Goal: Information Seeking & Learning: Learn about a topic

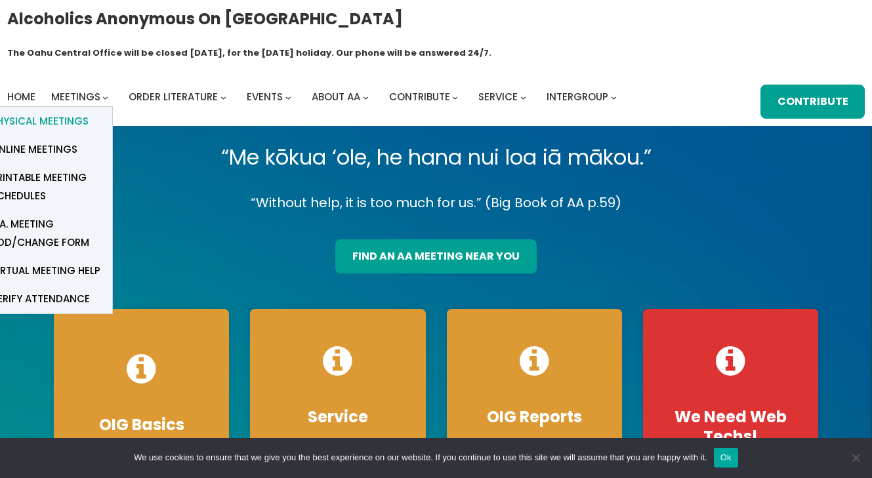
click at [54, 112] on span "Physical Meetings" at bounding box center [40, 121] width 98 height 18
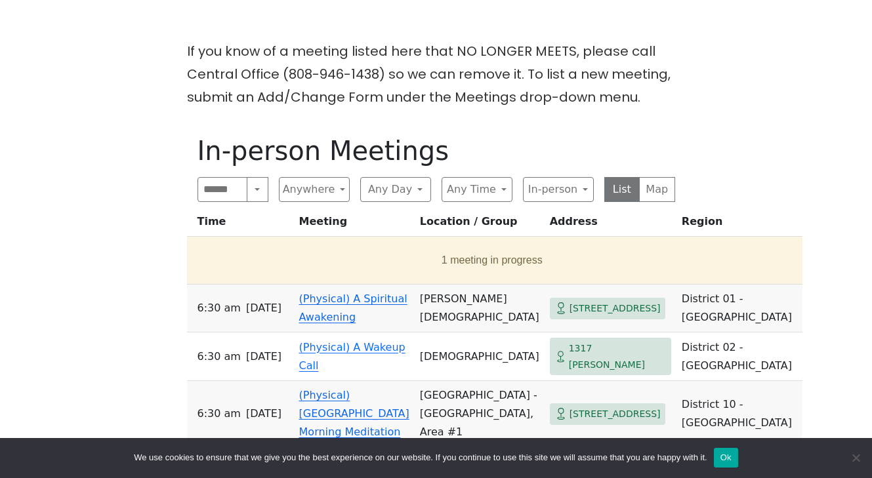
scroll to position [358, 0]
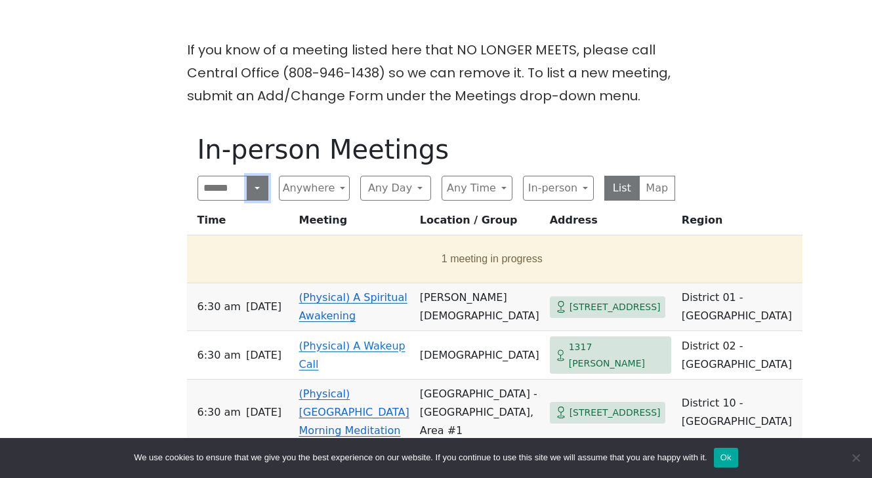
click at [257, 176] on button "Search" at bounding box center [257, 188] width 21 height 25
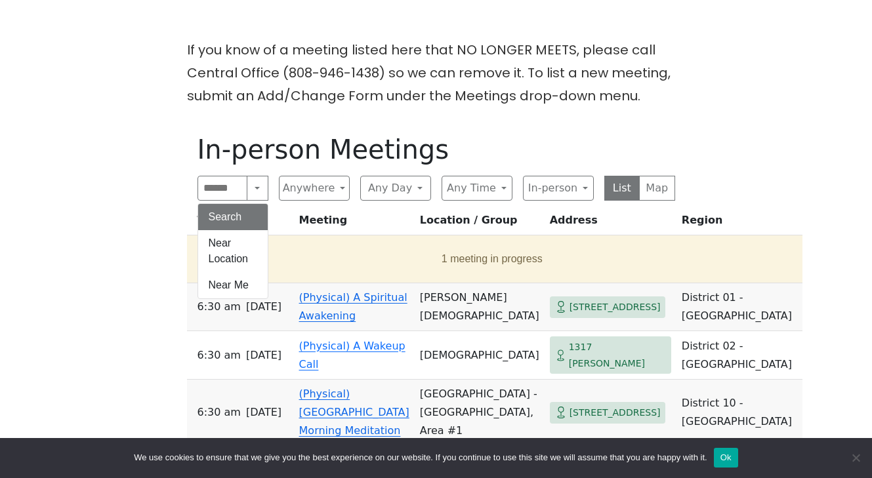
click at [73, 163] on div "If you know of a meeting listed here that NO LONGER MEETS, please call Central …" at bounding box center [435, 427] width 784 height 777
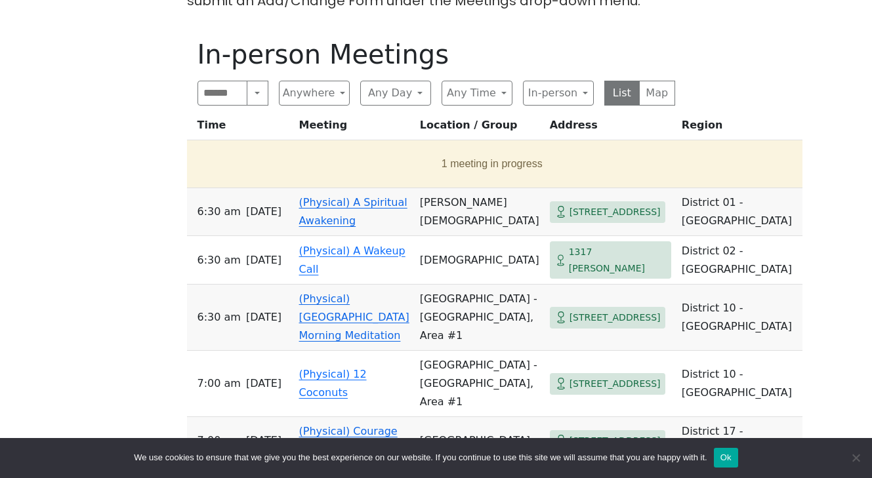
scroll to position [463, 0]
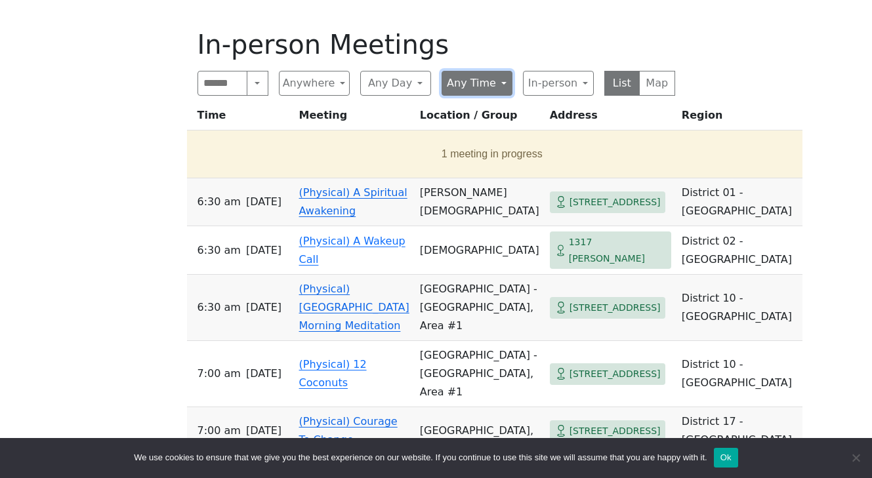
click at [454, 71] on button "Any Time" at bounding box center [476, 83] width 71 height 25
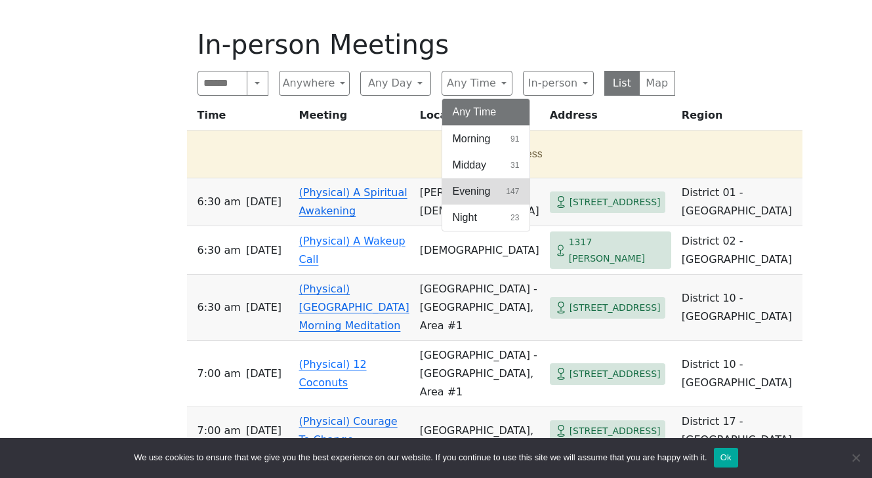
click at [466, 184] on span "Evening" at bounding box center [472, 192] width 38 height 16
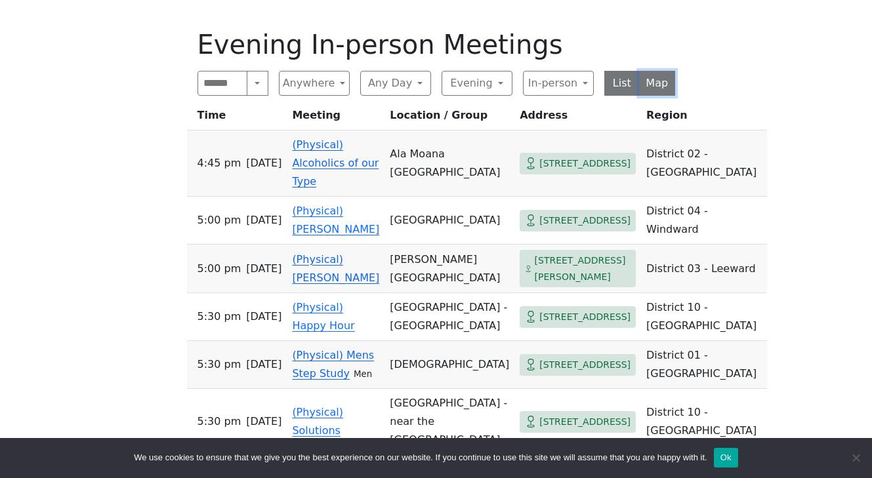
click at [663, 71] on button "Map" at bounding box center [657, 83] width 36 height 25
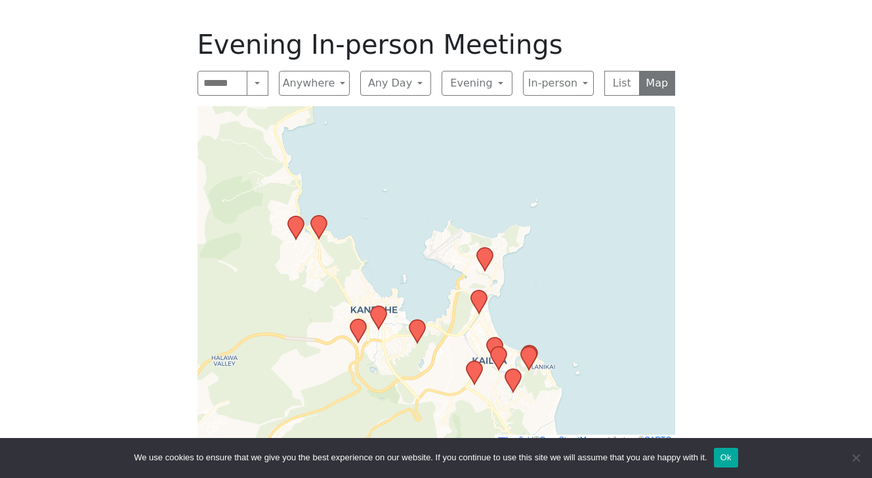
click at [379, 306] on icon at bounding box center [378, 317] width 16 height 23
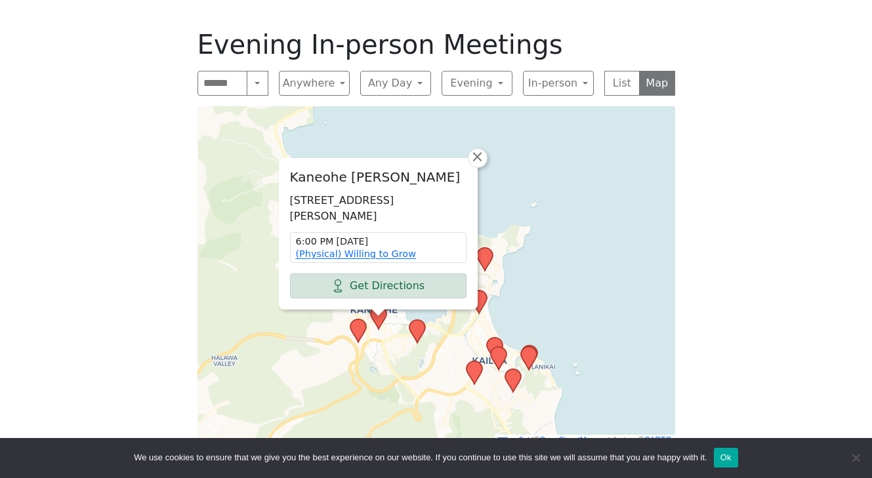
click at [416, 320] on icon at bounding box center [417, 331] width 16 height 23
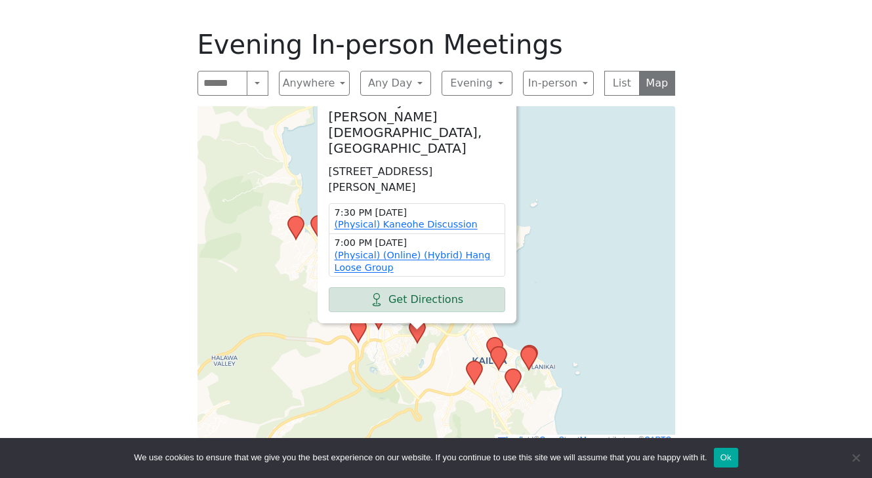
click at [519, 87] on span "×" at bounding box center [515, 81] width 13 height 16
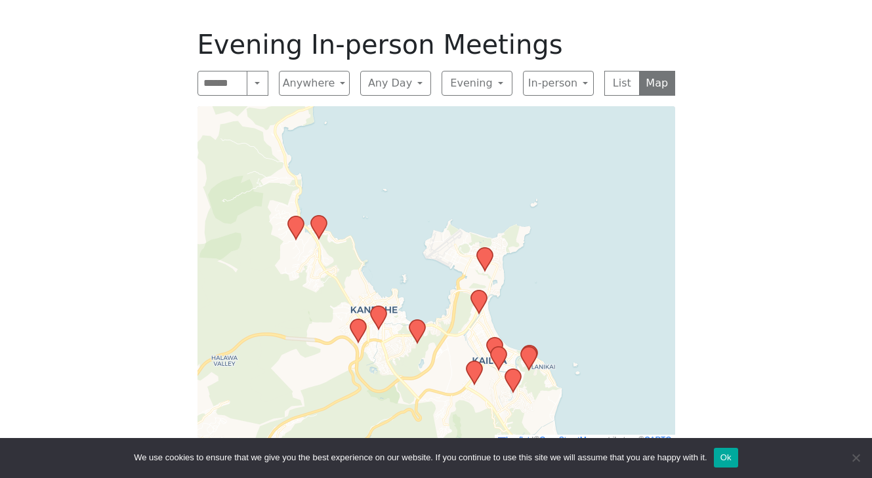
click at [319, 216] on icon at bounding box center [318, 227] width 16 height 23
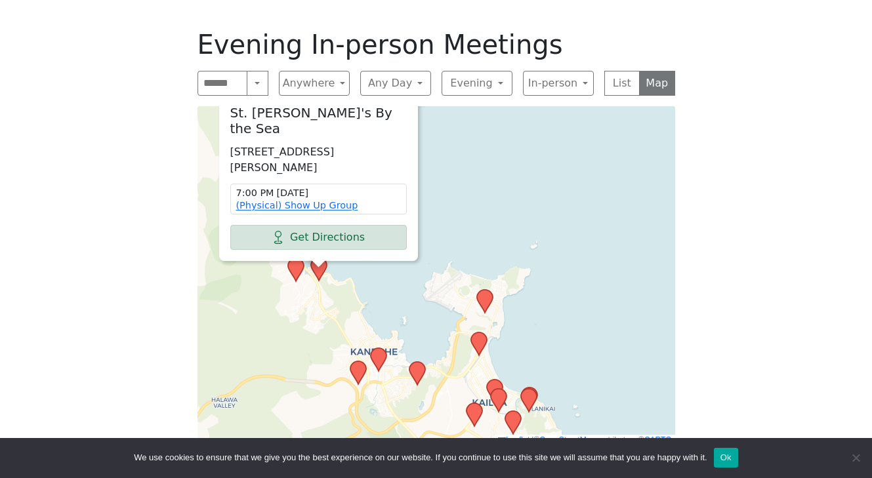
click at [294, 258] on icon at bounding box center [295, 269] width 16 height 23
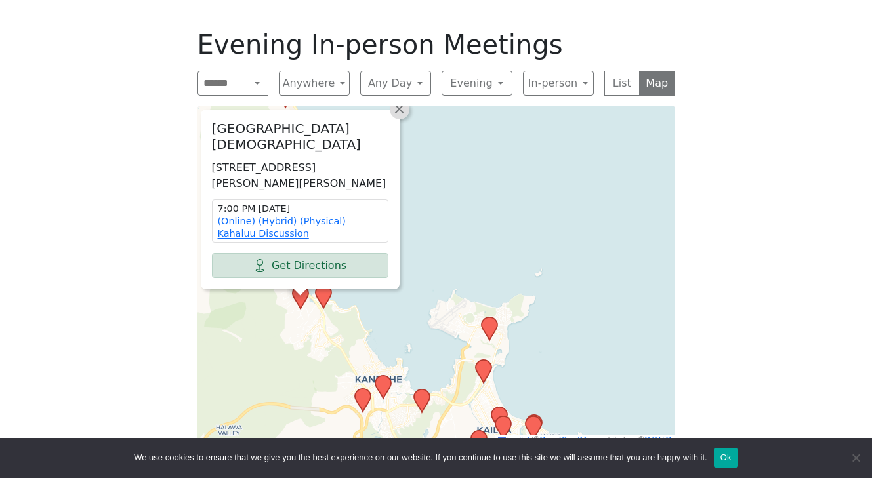
click at [404, 100] on link "×" at bounding box center [400, 110] width 20 height 20
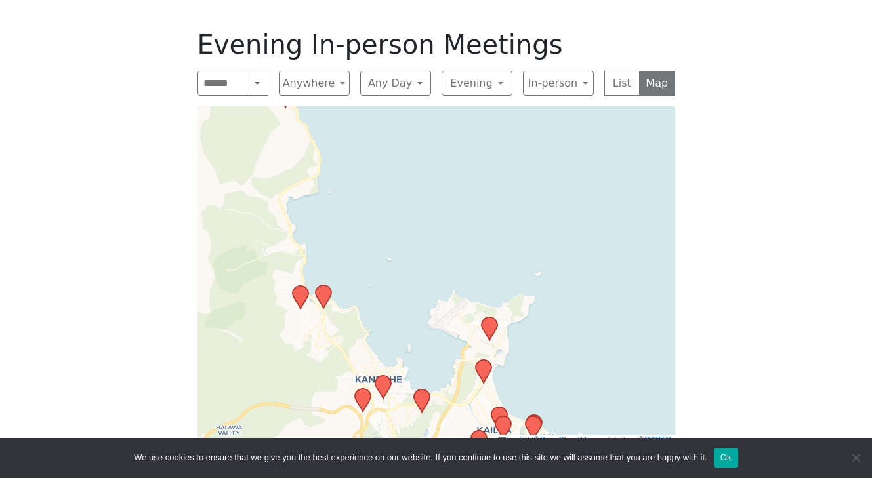
click at [484, 360] on icon at bounding box center [483, 371] width 16 height 23
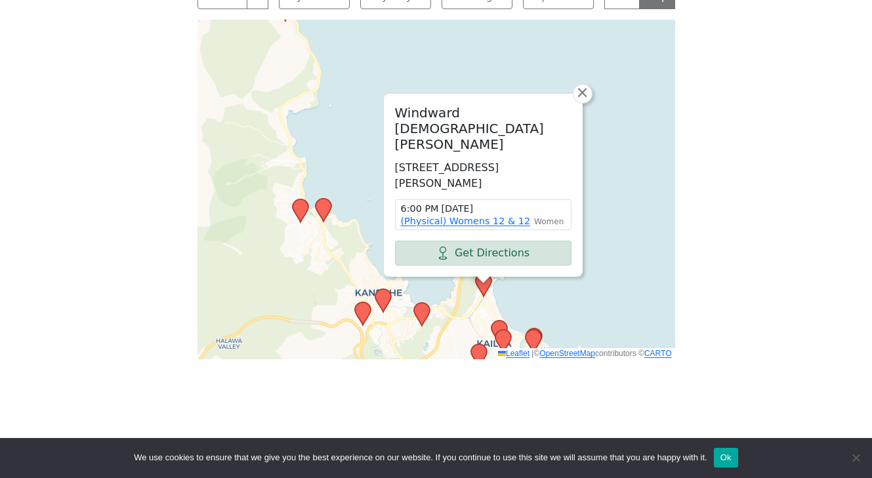
scroll to position [563, 0]
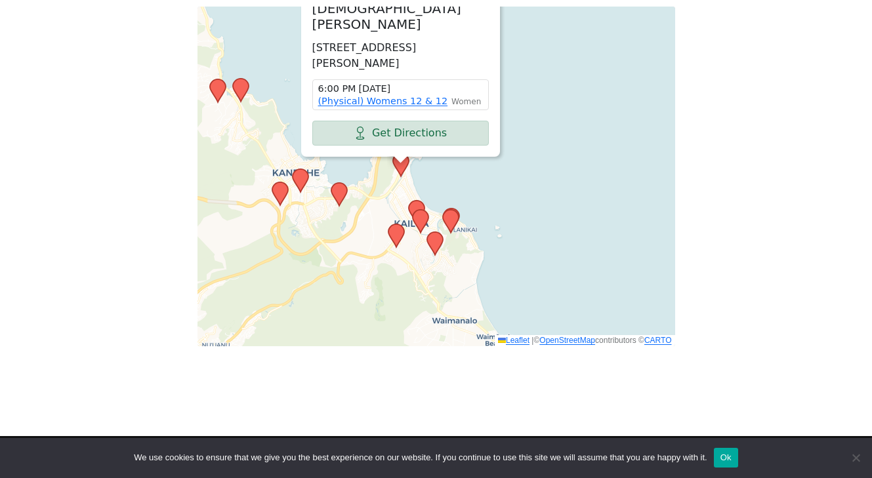
drag, startPoint x: 351, startPoint y: 283, endPoint x: 367, endPoint y: 190, distance: 95.2
click at [367, 190] on div "Windward United Church of Christ 38 Kaneohe Bay Dr, Kailua, HI 96734, USA 6:00 …" at bounding box center [436, 177] width 478 height 340
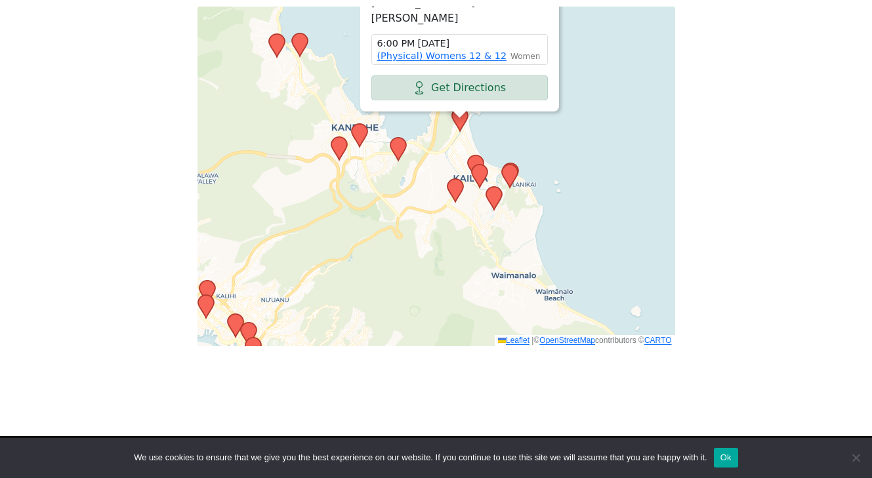
drag, startPoint x: 361, startPoint y: 234, endPoint x: 421, endPoint y: 187, distance: 75.7
click at [421, 188] on div "Windward United Church of Christ 38 Kaneohe Bay Dr, Kailua, HI 96734, USA 6:00 …" at bounding box center [436, 177] width 478 height 340
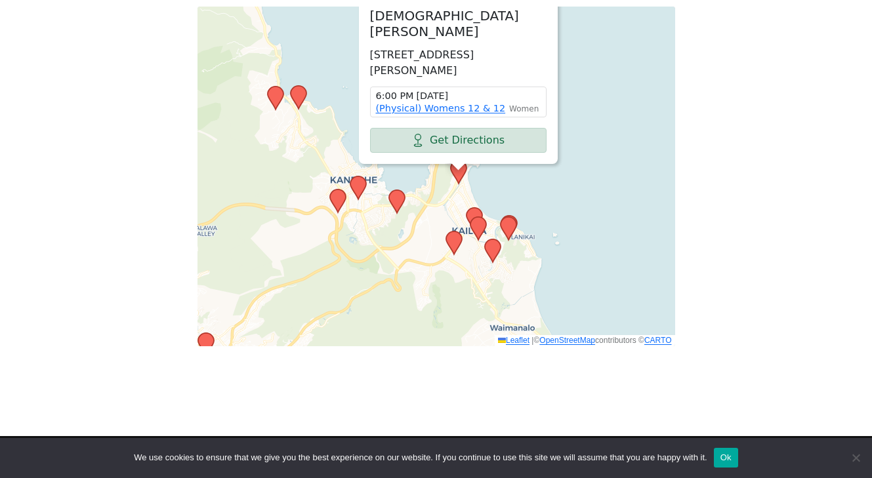
drag, startPoint x: 575, startPoint y: 183, endPoint x: 573, endPoint y: 235, distance: 52.5
click at [573, 235] on div "Windward United Church of Christ 38 Kaneohe Bay Dr, Kailua, HI 96734, USA 6:00 …" at bounding box center [436, 177] width 478 height 340
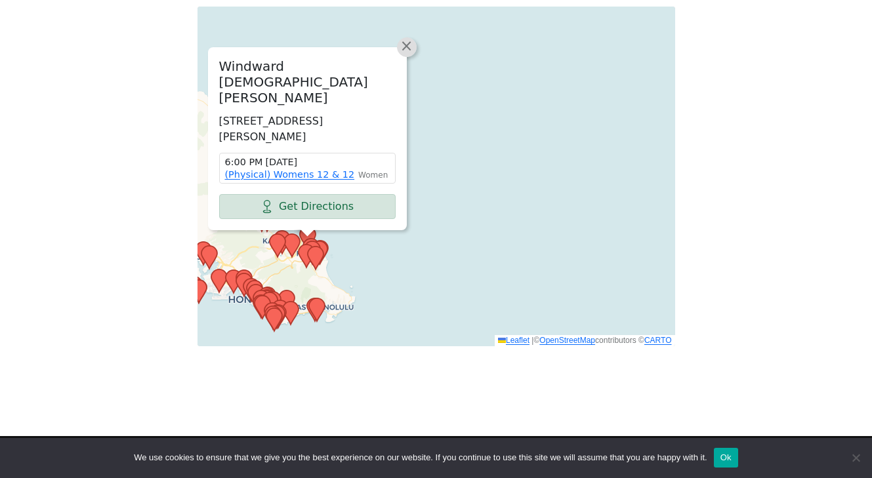
click at [409, 38] on span "×" at bounding box center [405, 46] width 13 height 16
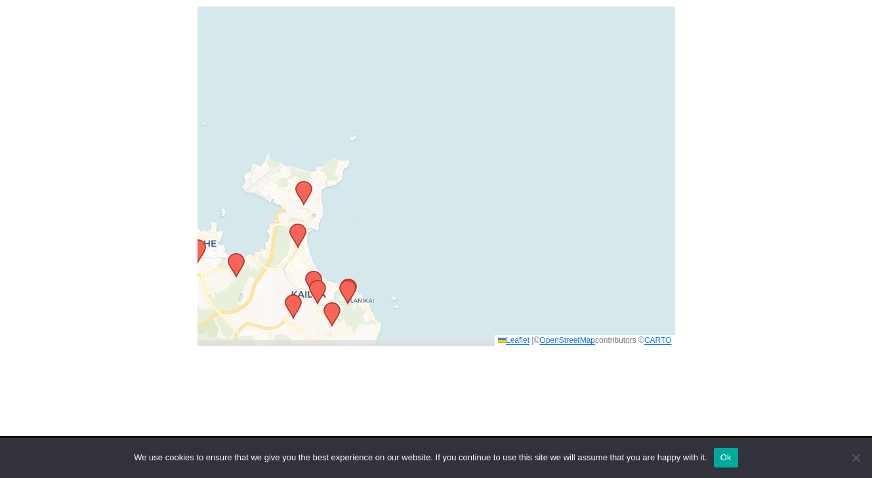
drag, startPoint x: 378, startPoint y: 190, endPoint x: 582, endPoint y: 126, distance: 213.9
click at [583, 127] on div "Leaflet | © OpenStreetMap contributors © CARTO" at bounding box center [436, 177] width 478 height 340
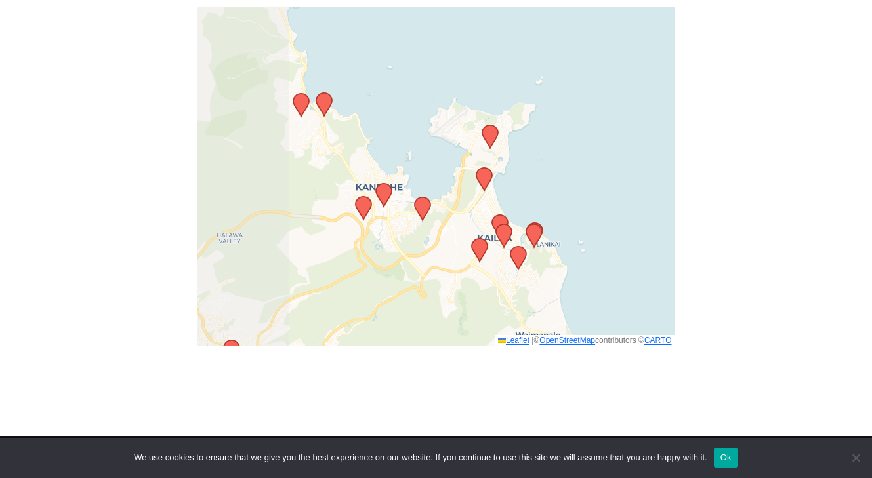
drag, startPoint x: 401, startPoint y: 184, endPoint x: 592, endPoint y: 127, distance: 199.2
click at [592, 127] on div "Leaflet | © OpenStreetMap contributors © CARTO" at bounding box center [436, 177] width 478 height 340
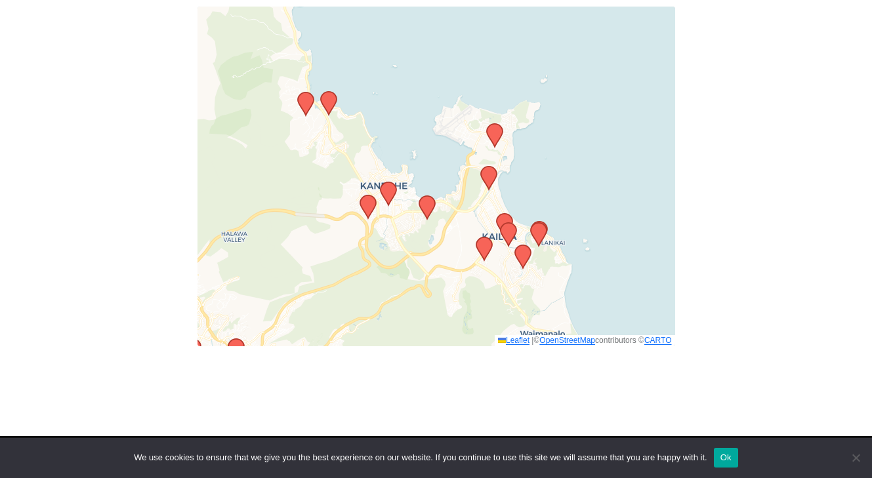
click at [370, 195] on icon at bounding box center [367, 206] width 16 height 23
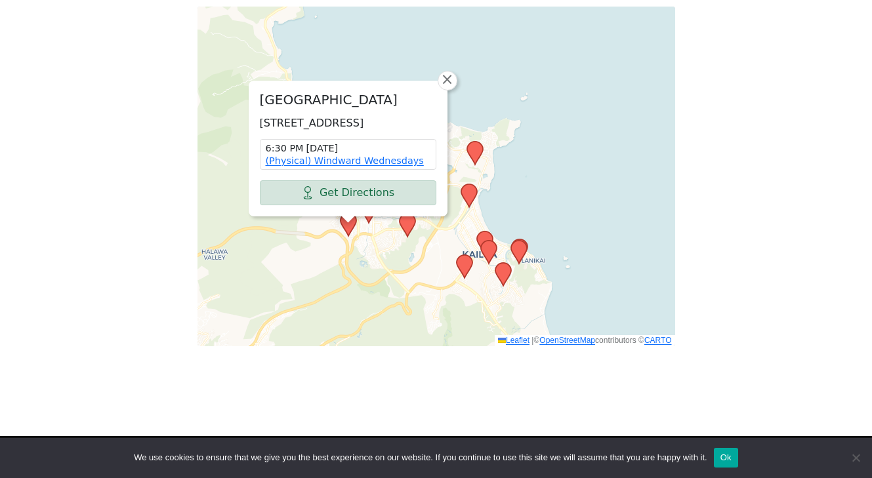
drag, startPoint x: 521, startPoint y: 35, endPoint x: 502, endPoint y: 52, distance: 26.5
click at [502, 52] on div "Windward Community College 45-720 Keaahala Rd, Kaneohe, HI 96744, USA 6:30 PM W…" at bounding box center [436, 177] width 478 height 340
click at [443, 71] on link "×" at bounding box center [448, 81] width 20 height 20
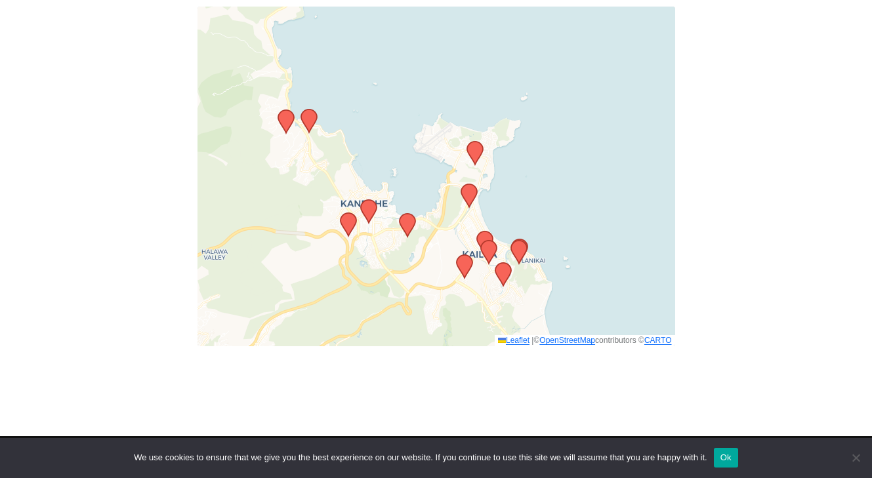
click at [476, 142] on icon at bounding box center [474, 153] width 16 height 23
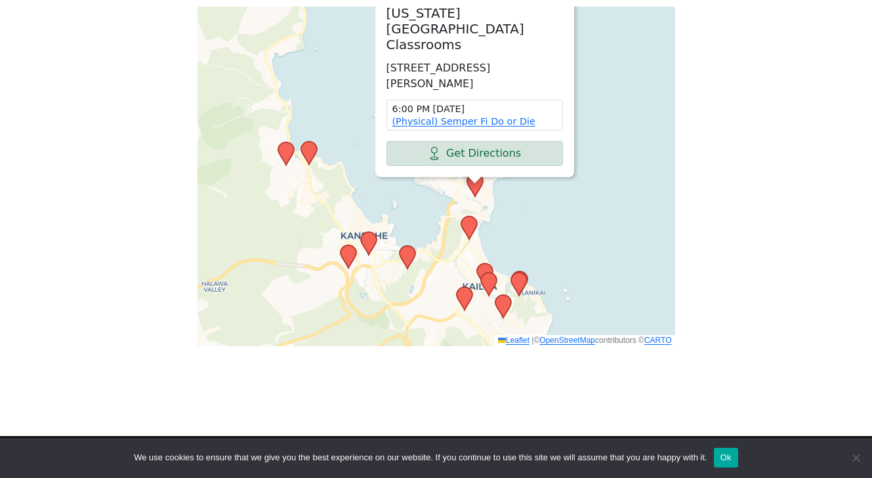
click at [401, 246] on icon at bounding box center [407, 257] width 16 height 23
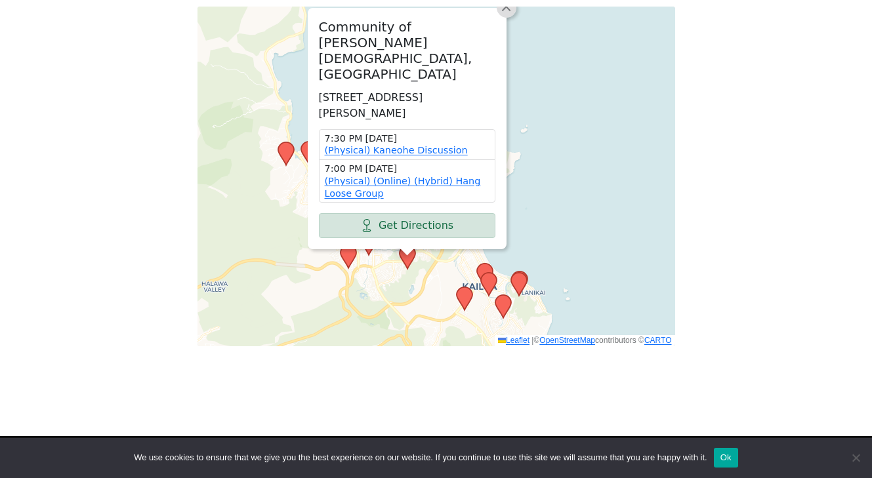
click at [499, 9] on link "×" at bounding box center [507, 8] width 20 height 20
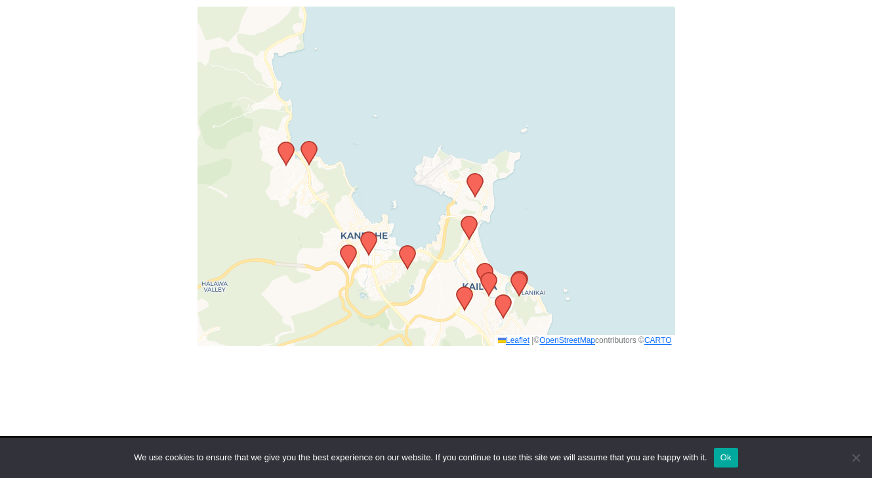
click at [526, 273] on icon at bounding box center [518, 284] width 16 height 23
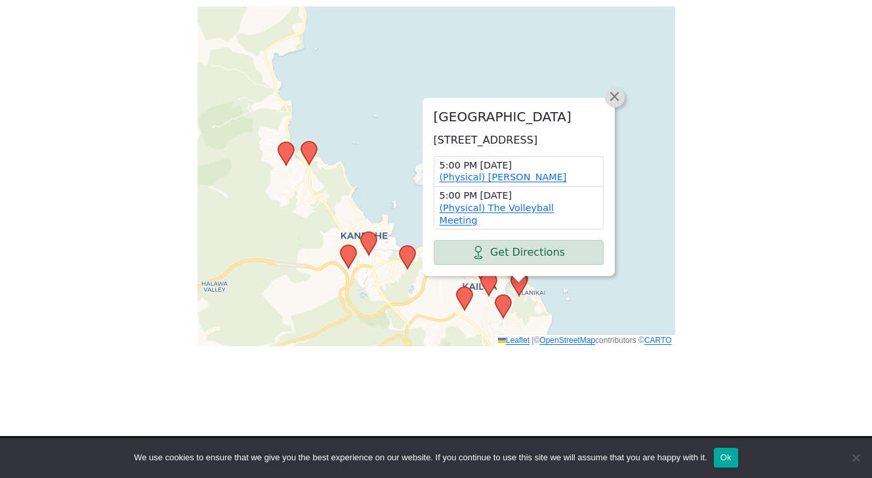
click at [617, 89] on span "×" at bounding box center [613, 97] width 13 height 16
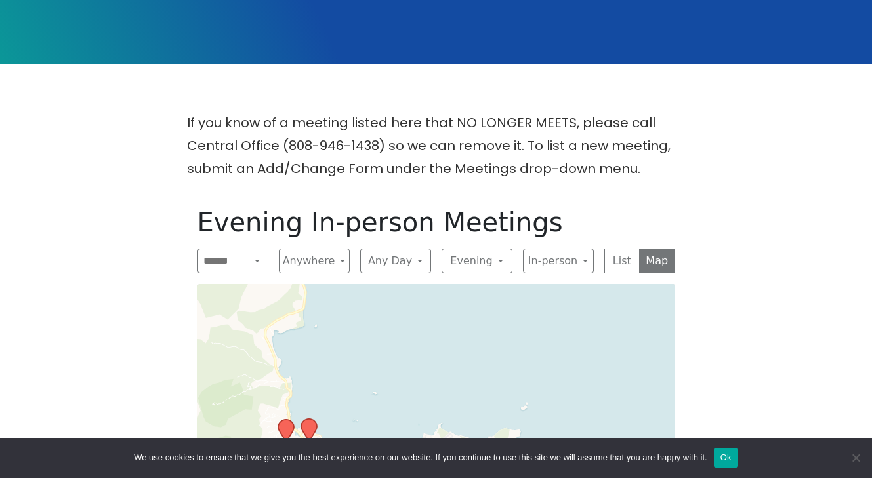
scroll to position [260, 0]
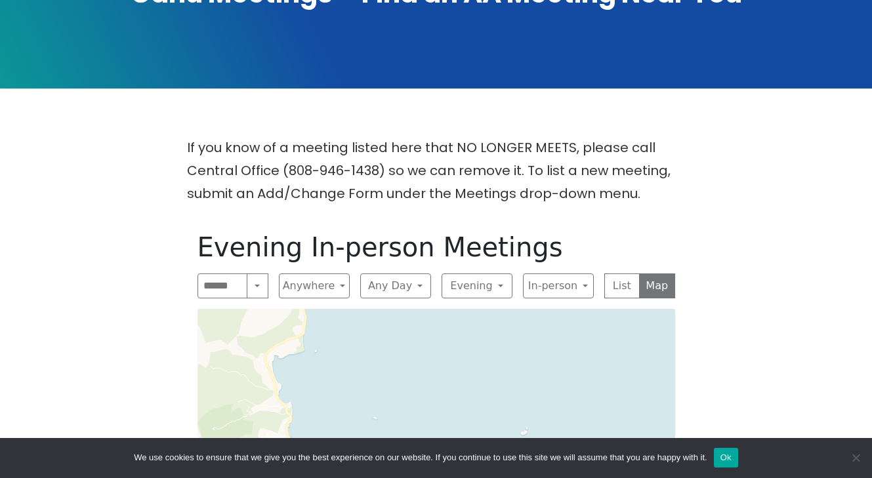
drag, startPoint x: 655, startPoint y: 178, endPoint x: 658, endPoint y: 160, distance: 18.0
click at [657, 161] on div "If you know of a meeting listed here that NO LONGER MEETS, please call Central …" at bounding box center [435, 405] width 784 height 539
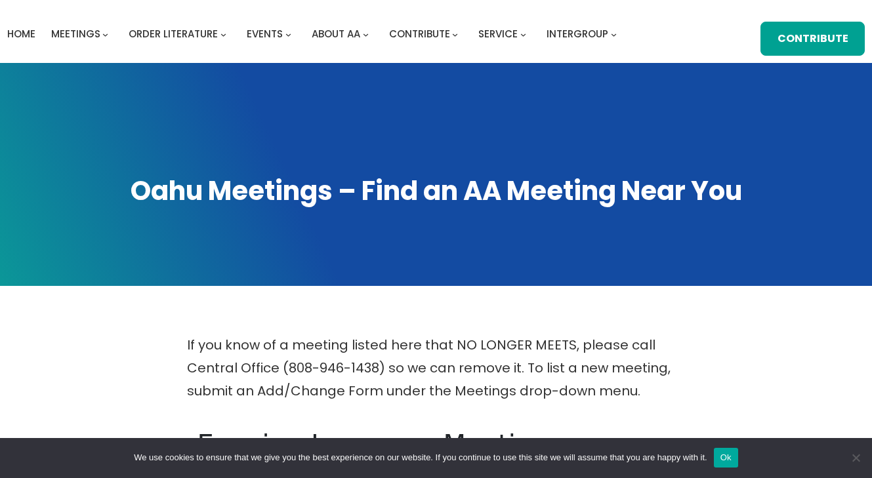
scroll to position [0, 0]
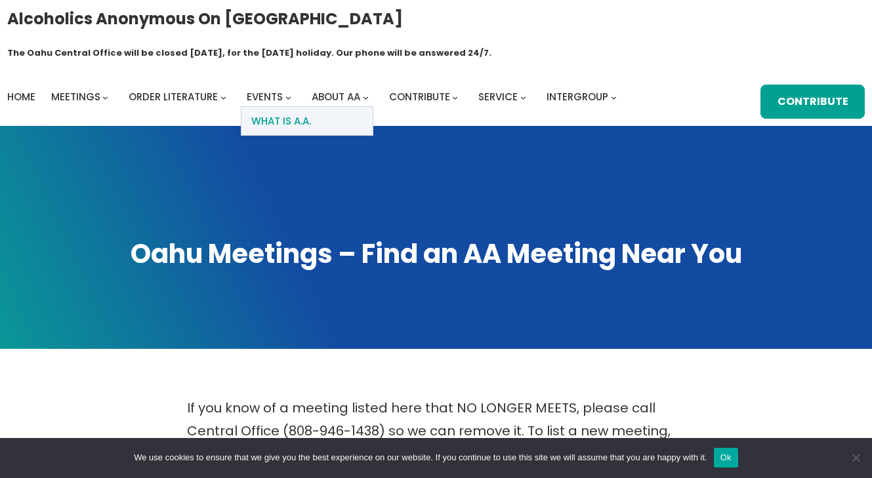
click at [317, 107] on link "What Is A.A." at bounding box center [306, 121] width 131 height 28
click at [16, 90] on span "Home" at bounding box center [21, 97] width 28 height 14
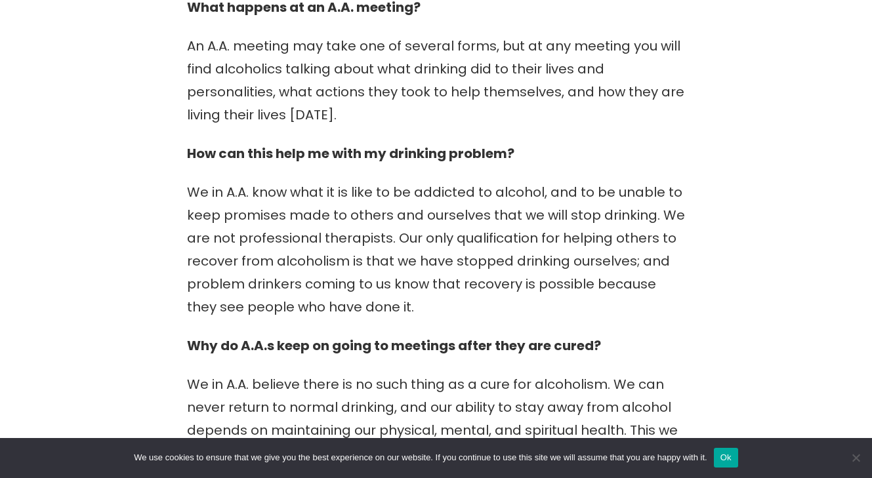
scroll to position [779, 0]
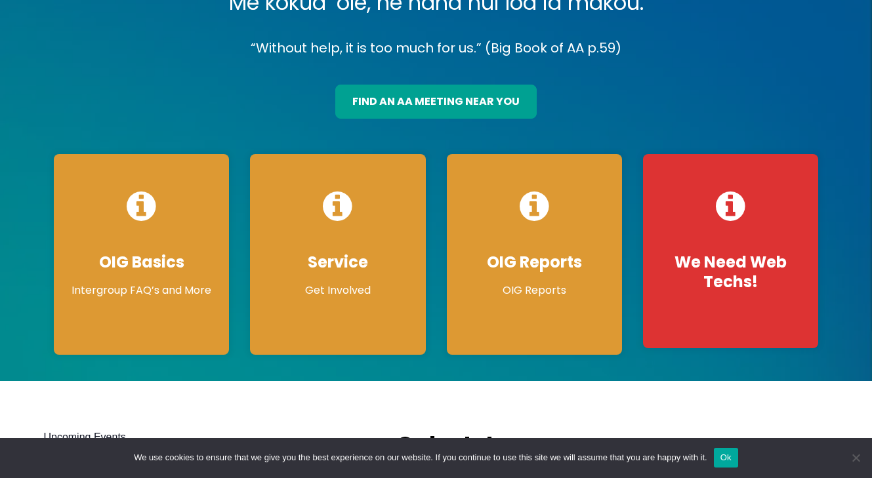
scroll to position [241, 0]
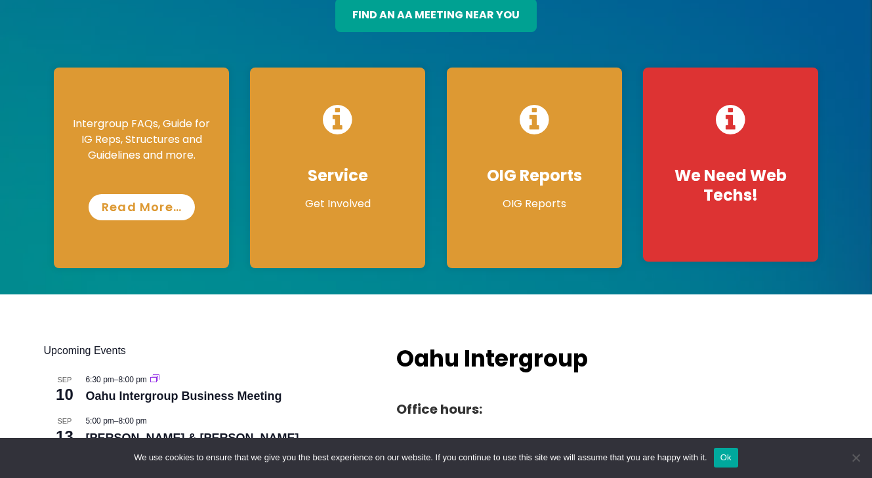
click at [123, 194] on link "Read More…" at bounding box center [142, 207] width 106 height 26
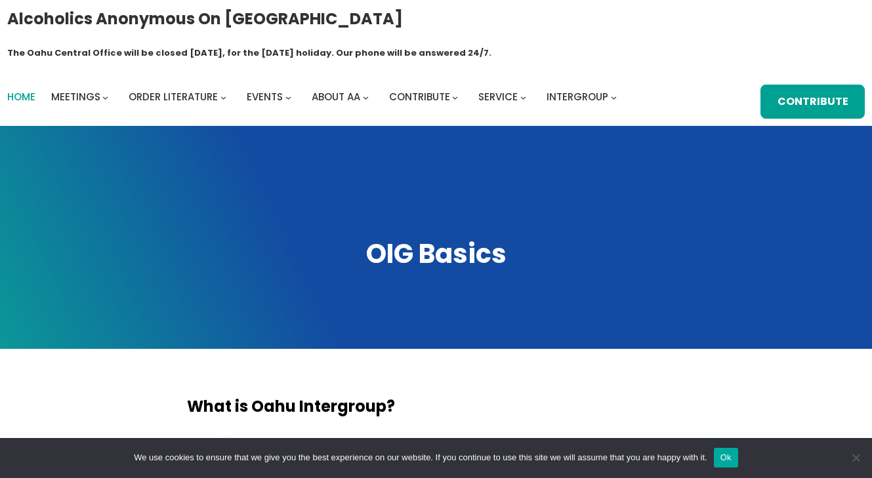
click at [30, 90] on span "Home" at bounding box center [21, 97] width 28 height 14
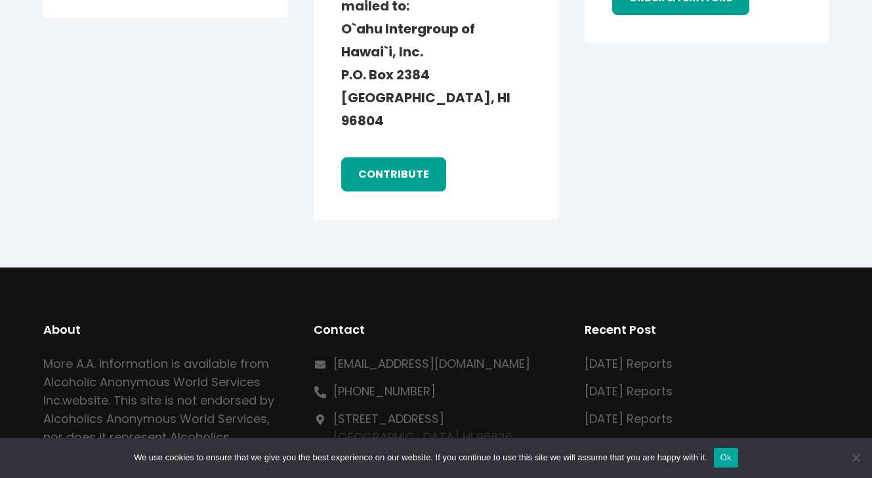
scroll to position [2209, 0]
